Goal: Check status: Check status

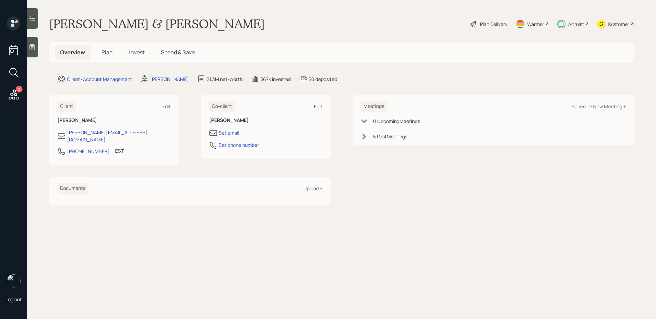
click at [32, 16] on icon at bounding box center [32, 18] width 7 height 7
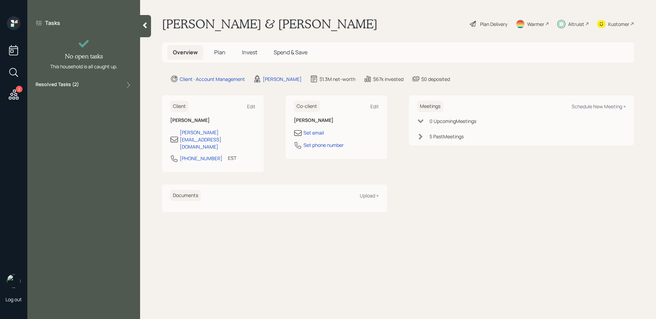
click at [87, 83] on div "Resolved Tasks ( 2 )" at bounding box center [84, 85] width 96 height 8
click at [253, 54] on span "Invest" at bounding box center [249, 53] width 15 height 8
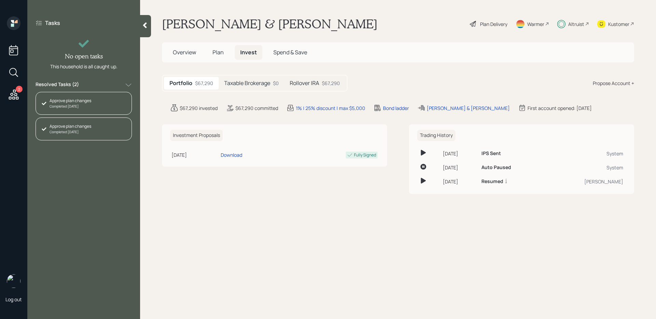
click at [313, 81] on h5 "Rollover IRA" at bounding box center [304, 83] width 29 height 6
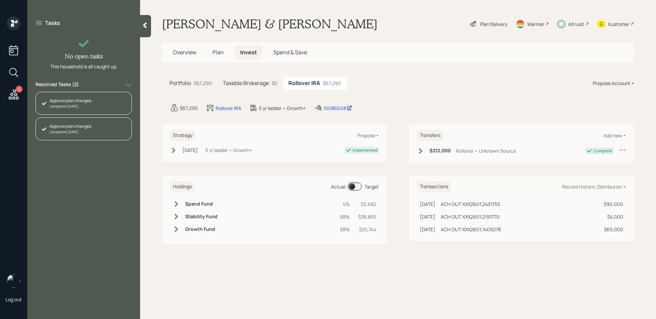
click at [360, 189] on span at bounding box center [355, 187] width 14 height 8
